Goal: Check status: Check status

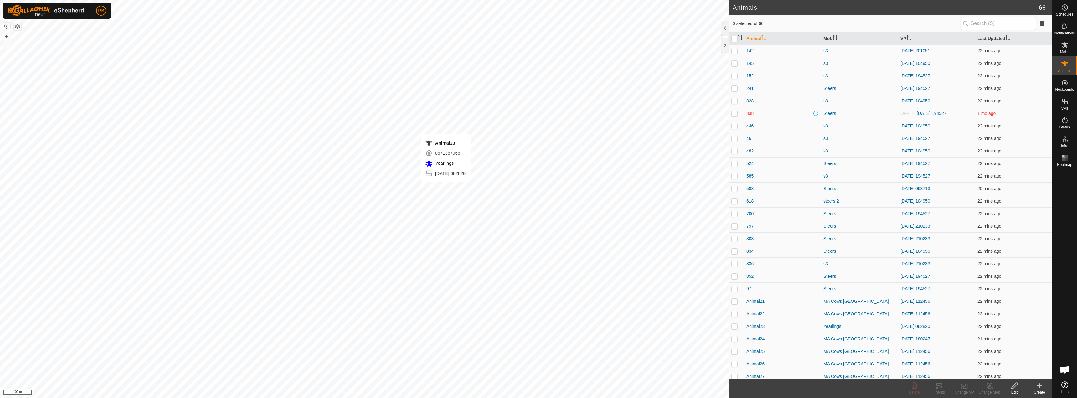
checkbox input "true"
click at [1067, 123] on icon at bounding box center [1065, 120] width 8 height 8
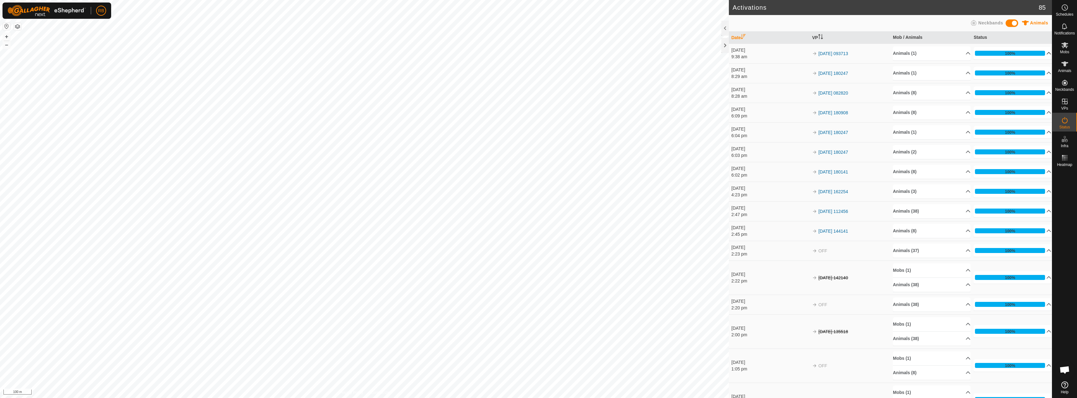
click at [1014, 55] on p-accordion-header "100%" at bounding box center [1013, 53] width 78 height 13
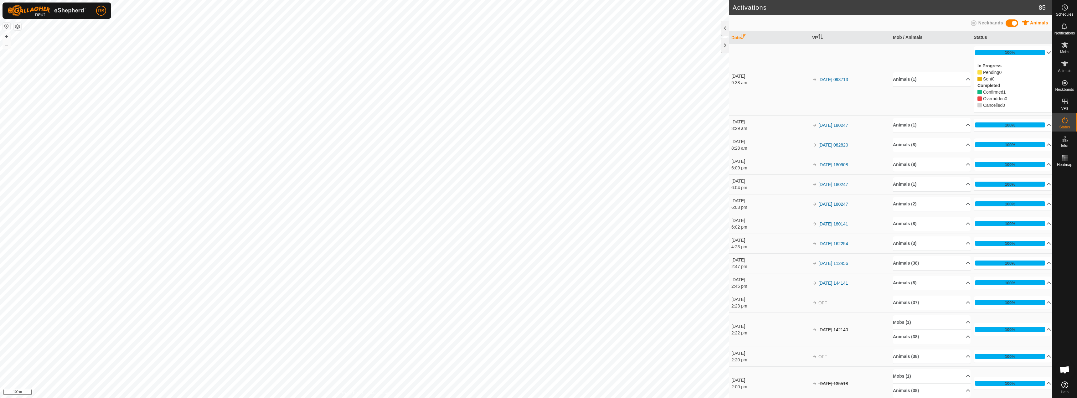
click at [1006, 116] on td "100% In Progress Pending 0 Sent 0 Completed Confirmed 1 Overridden 0 Cancelled 0" at bounding box center [1011, 125] width 81 height 20
click at [1005, 121] on p-accordion-header "100%" at bounding box center [1013, 125] width 78 height 13
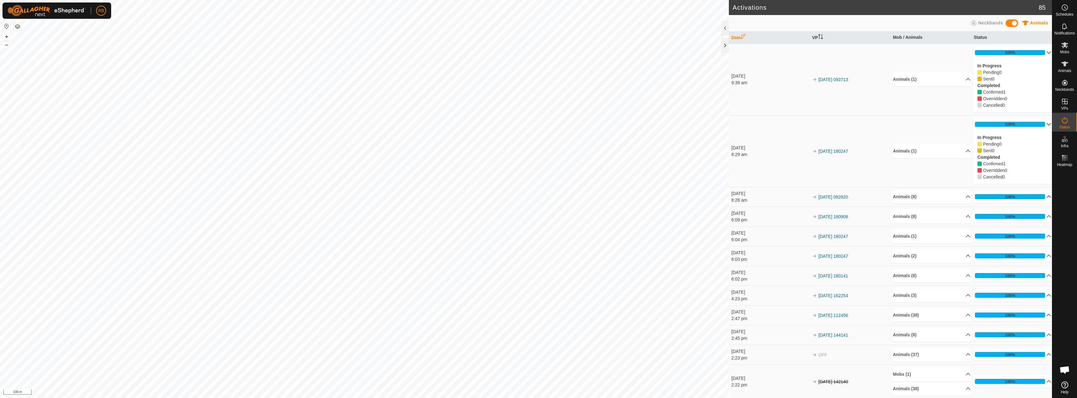
click at [1007, 199] on p-accordion-header "100%" at bounding box center [1013, 196] width 78 height 13
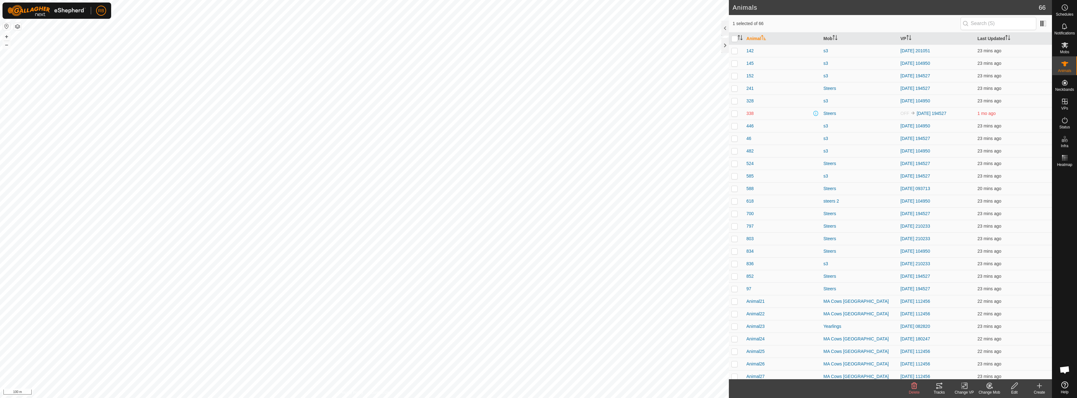
click at [936, 391] on div "Tracks" at bounding box center [939, 393] width 25 height 6
